Goal: Navigation & Orientation: Find specific page/section

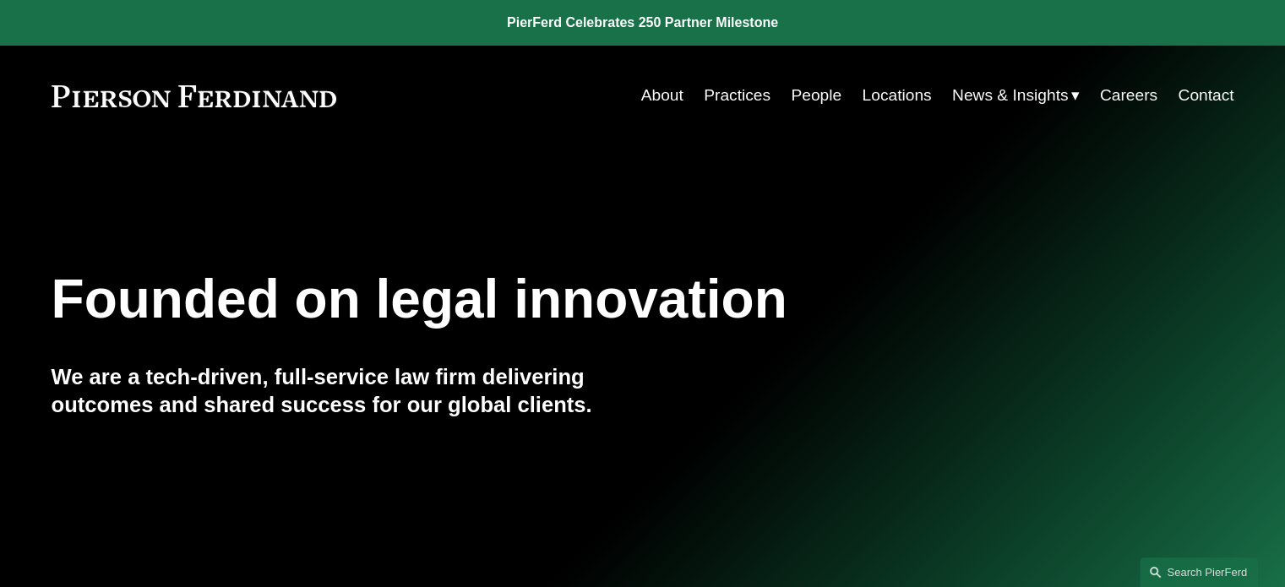
click at [879, 94] on link "Locations" at bounding box center [896, 95] width 69 height 32
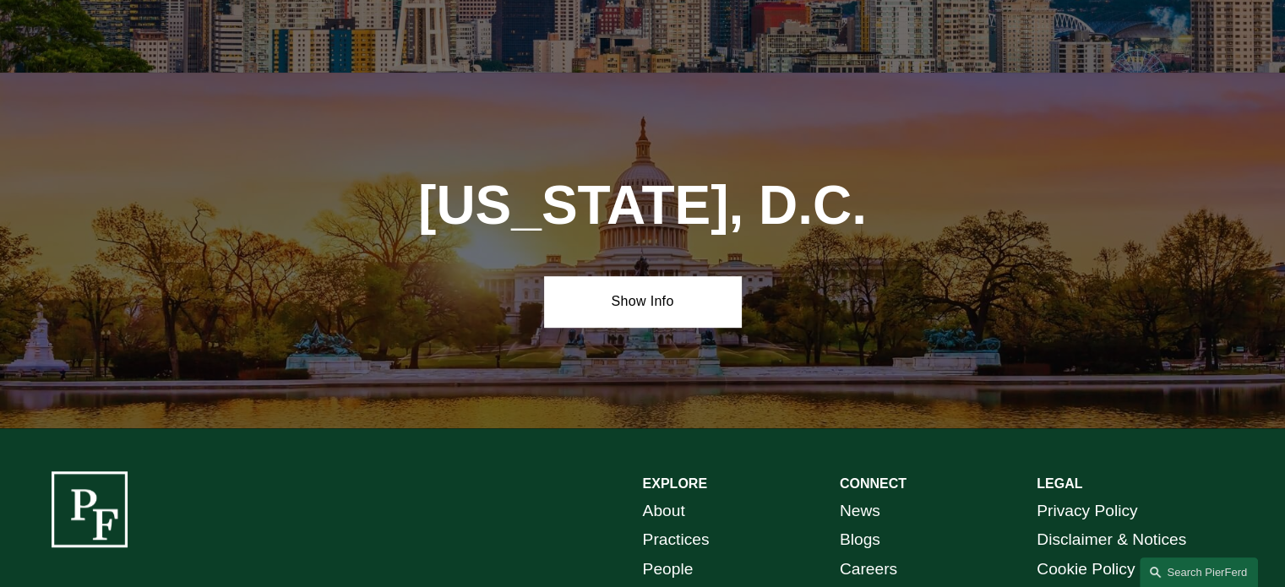
scroll to position [7267, 0]
